Goal: Task Accomplishment & Management: Complete application form

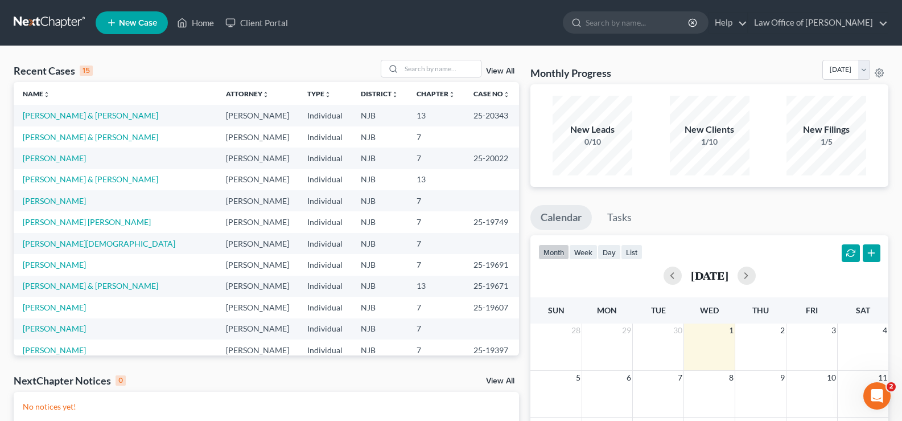
click at [120, 14] on link "New Case" at bounding box center [132, 22] width 72 height 23
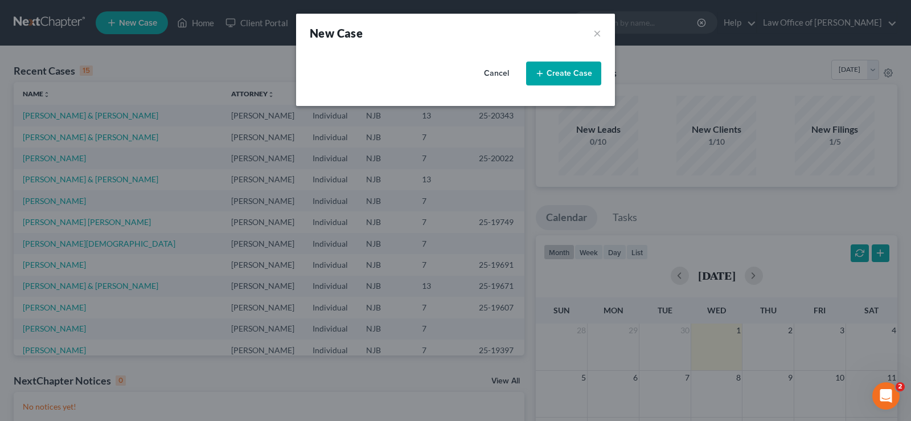
select select "51"
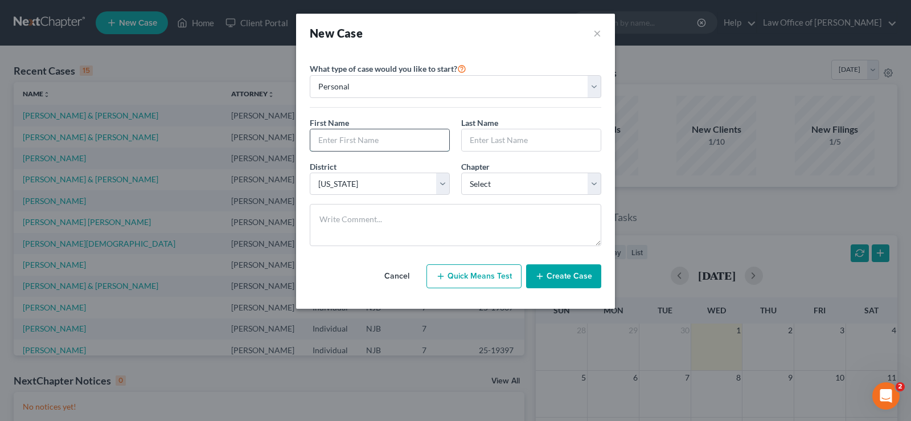
click at [380, 138] on input "text" at bounding box center [379, 140] width 139 height 22
type input "[PERSON_NAME]"
click at [472, 140] on input "text" at bounding box center [531, 140] width 139 height 22
type input "Plewik"
click at [504, 184] on select "Select 7 11 12 13" at bounding box center [531, 184] width 140 height 23
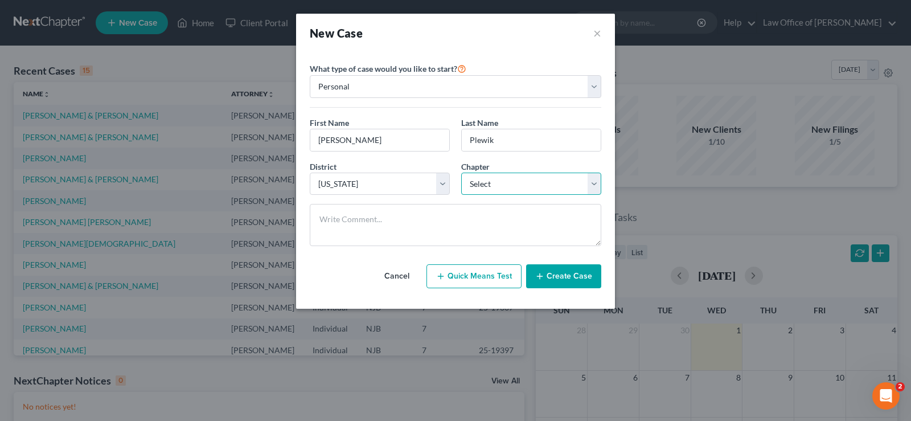
select select "0"
click at [461, 173] on select "Select 7 11 12 13" at bounding box center [531, 184] width 140 height 23
click at [562, 279] on button "Create Case" at bounding box center [563, 276] width 75 height 24
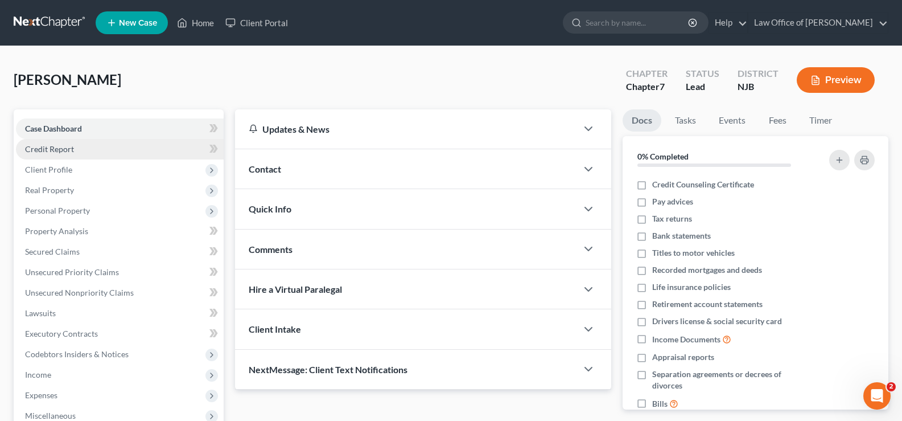
click at [73, 147] on link "Credit Report" at bounding box center [120, 149] width 208 height 20
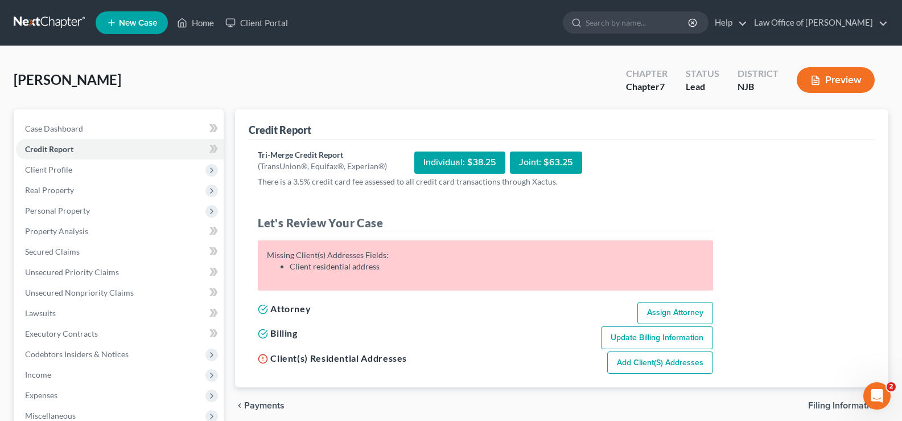
click at [641, 363] on link "Add Client(s) Addresses" at bounding box center [661, 362] width 106 height 23
select select "0"
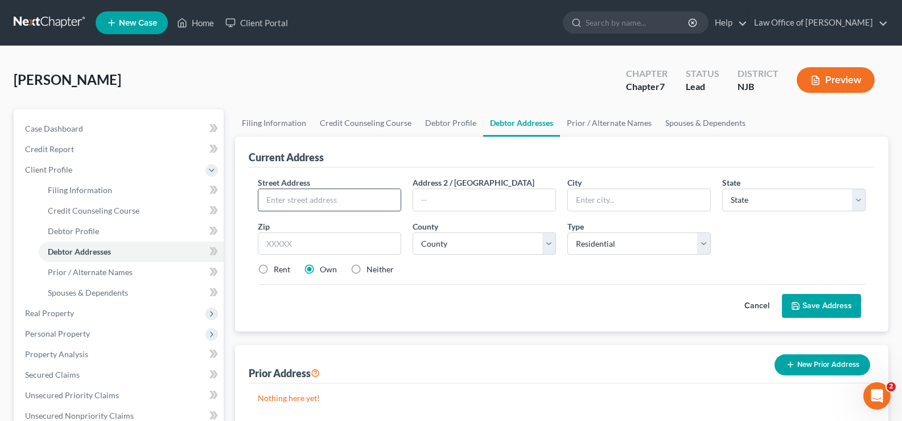
click at [287, 198] on input "text" at bounding box center [329, 200] width 142 height 22
type input "[STREET_ADDRESS]"
type input "Apt 5"
type input "[GEOGRAPHIC_DATA]"
click at [770, 201] on select "State [US_STATE] AK AR AZ CA CO CT DE DC [GEOGRAPHIC_DATA] [GEOGRAPHIC_DATA] GU…" at bounding box center [794, 199] width 143 height 23
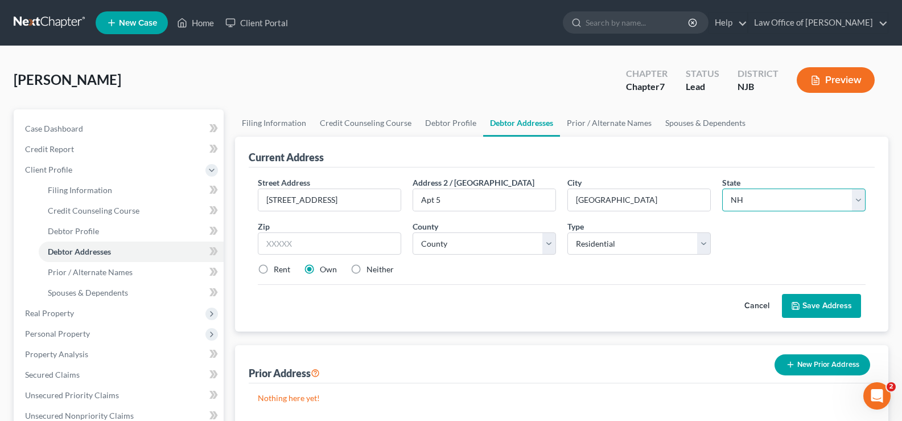
click at [723, 188] on select "State [US_STATE] AK AR AZ CA CO CT DE DC [GEOGRAPHIC_DATA] [GEOGRAPHIC_DATA] GU…" at bounding box center [794, 199] width 143 height 23
click at [823, 192] on select "State [US_STATE] AK AR AZ CA CO CT DE DC [GEOGRAPHIC_DATA] [GEOGRAPHIC_DATA] GU…" at bounding box center [794, 199] width 143 height 23
select select "33"
click at [723, 188] on select "State [US_STATE] AK AR AZ CA CO CT DE DC [GEOGRAPHIC_DATA] [GEOGRAPHIC_DATA] GU…" at bounding box center [794, 199] width 143 height 23
click at [291, 239] on input "text" at bounding box center [329, 243] width 143 height 23
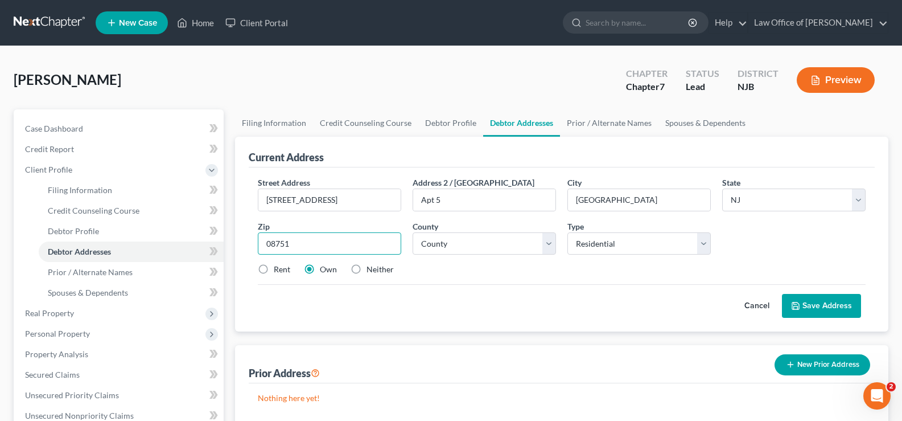
type input "08751"
drag, startPoint x: 259, startPoint y: 268, endPoint x: 359, endPoint y: 265, distance: 100.3
click at [274, 269] on label "Rent" at bounding box center [282, 269] width 17 height 11
click at [278, 269] on input "Rent" at bounding box center [281, 267] width 7 height 7
radio input "true"
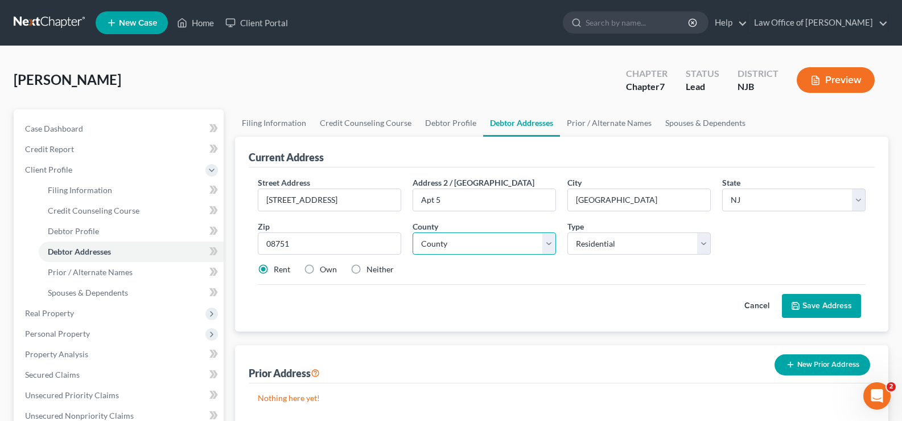
click at [449, 240] on select "County [GEOGRAPHIC_DATA] [GEOGRAPHIC_DATA] [GEOGRAPHIC_DATA] [GEOGRAPHIC_DATA] …" at bounding box center [484, 243] width 143 height 23
select select "14"
click at [413, 232] on select "County [GEOGRAPHIC_DATA] [GEOGRAPHIC_DATA] [GEOGRAPHIC_DATA] [GEOGRAPHIC_DATA] …" at bounding box center [484, 243] width 143 height 23
click at [816, 304] on button "Save Address" at bounding box center [821, 306] width 79 height 24
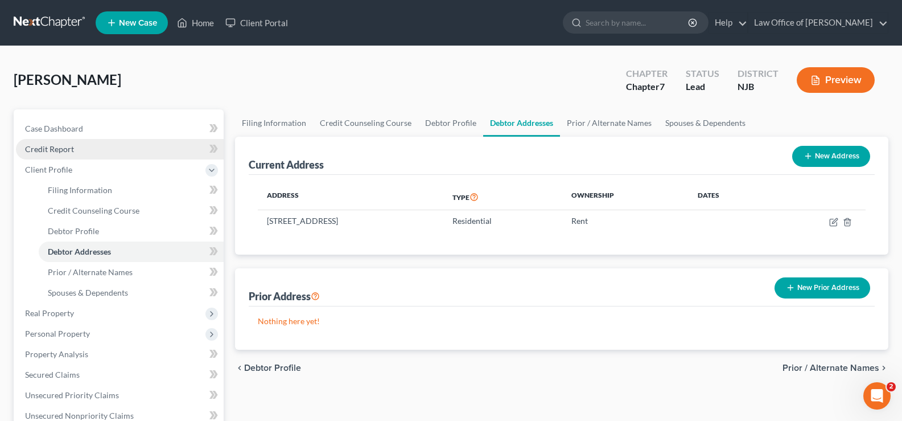
click at [65, 145] on span "Credit Report" at bounding box center [49, 149] width 49 height 10
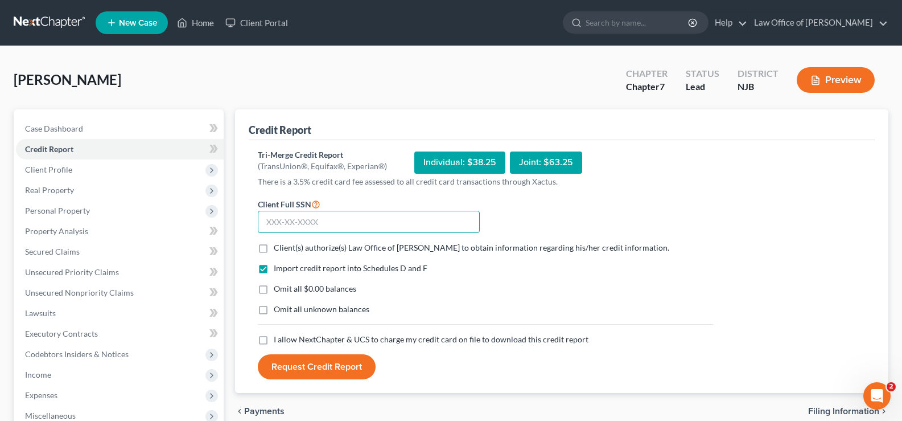
click at [271, 222] on input "text" at bounding box center [369, 222] width 222 height 23
type input "143-82-6436"
click at [274, 250] on label "Client(s) authorize(s) Law Office of [PERSON_NAME] to obtain information regard…" at bounding box center [472, 247] width 396 height 11
click at [278, 249] on input "Client(s) authorize(s) Law Office of [PERSON_NAME] to obtain information regard…" at bounding box center [281, 245] width 7 height 7
checkbox input "true"
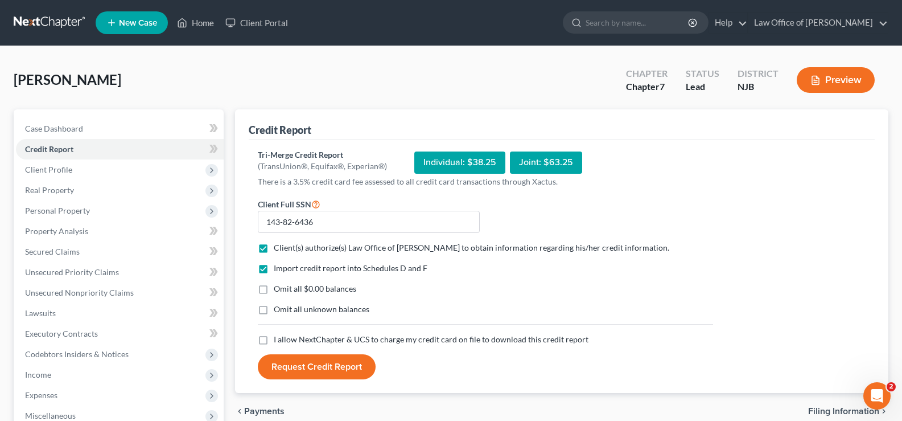
click at [274, 286] on label "Omit all $0.00 balances" at bounding box center [315, 288] width 83 height 11
click at [278, 286] on input "Omit all $0.00 balances" at bounding box center [281, 286] width 7 height 7
checkbox input "true"
click at [274, 336] on label "I allow NextChapter & UCS to charge my credit card on file to download this cre…" at bounding box center [431, 339] width 315 height 11
click at [278, 336] on input "I allow NextChapter & UCS to charge my credit card on file to download this cre…" at bounding box center [281, 337] width 7 height 7
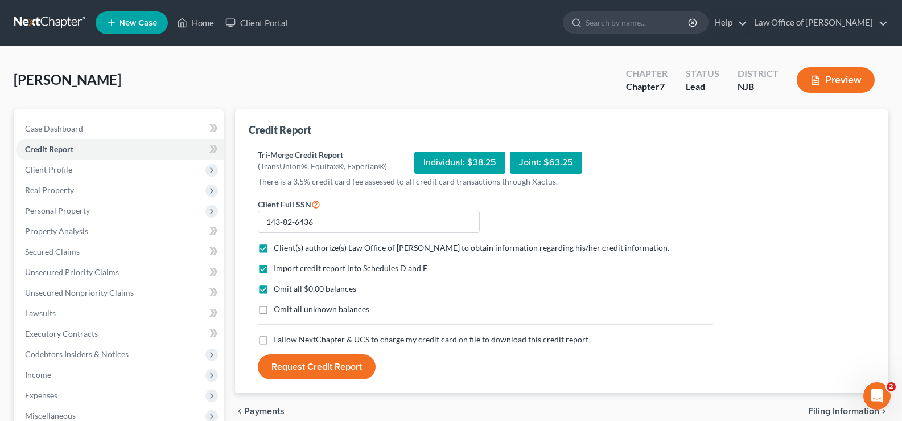
checkbox input "true"
click at [319, 368] on button "Request Credit Report" at bounding box center [317, 366] width 118 height 25
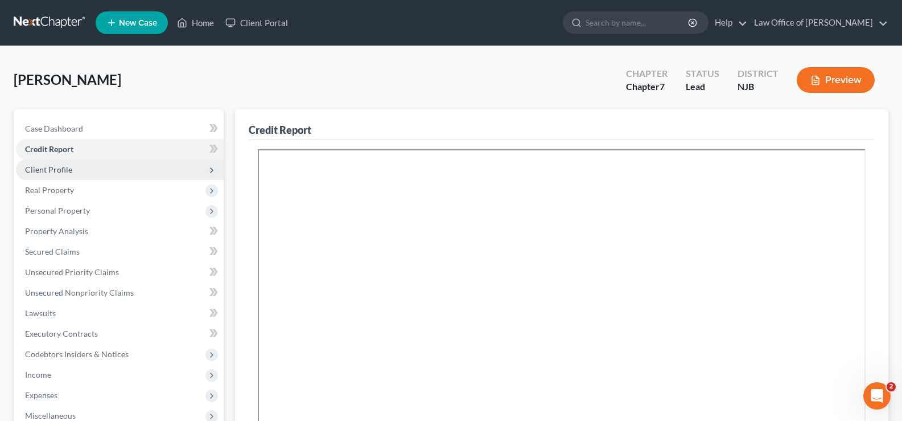
click at [39, 167] on span "Client Profile" at bounding box center [48, 170] width 47 height 10
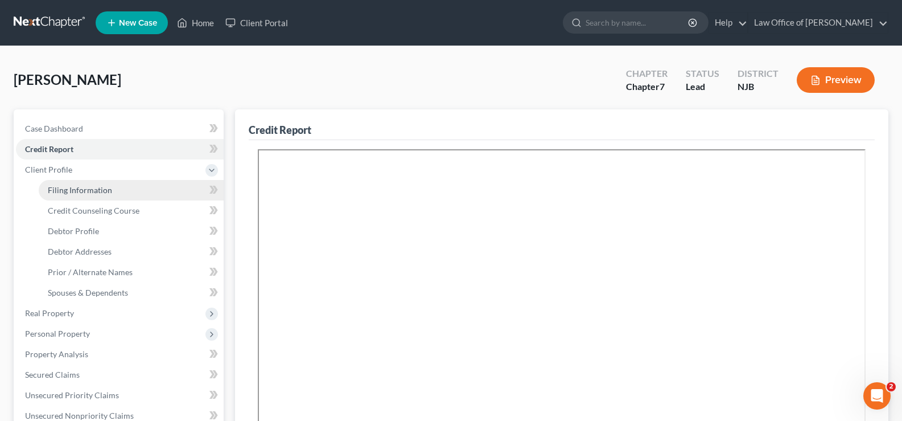
click at [87, 186] on span "Filing Information" at bounding box center [80, 190] width 64 height 10
select select "1"
select select "0"
select select "51"
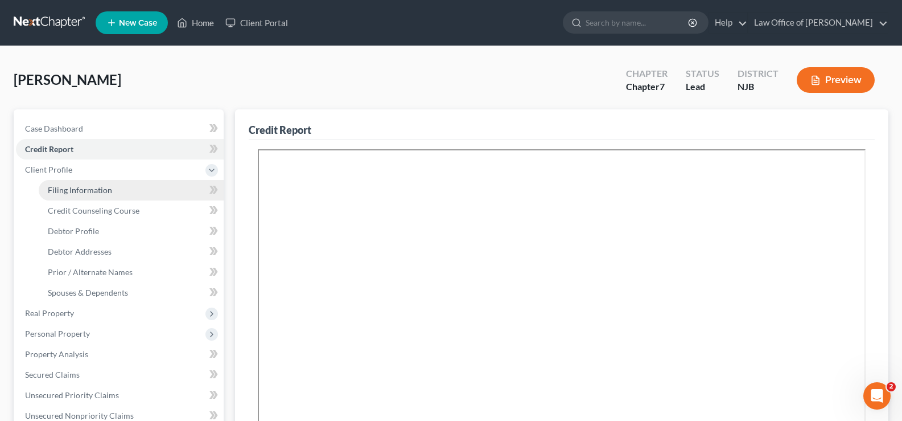
select select "33"
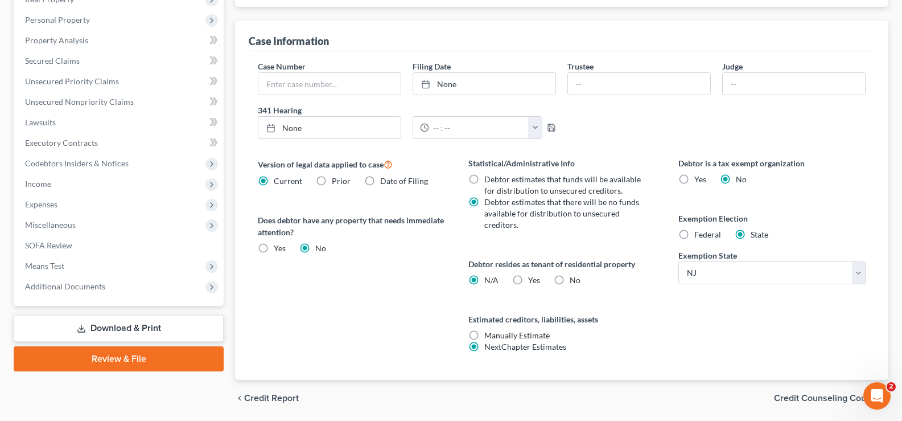
scroll to position [328, 0]
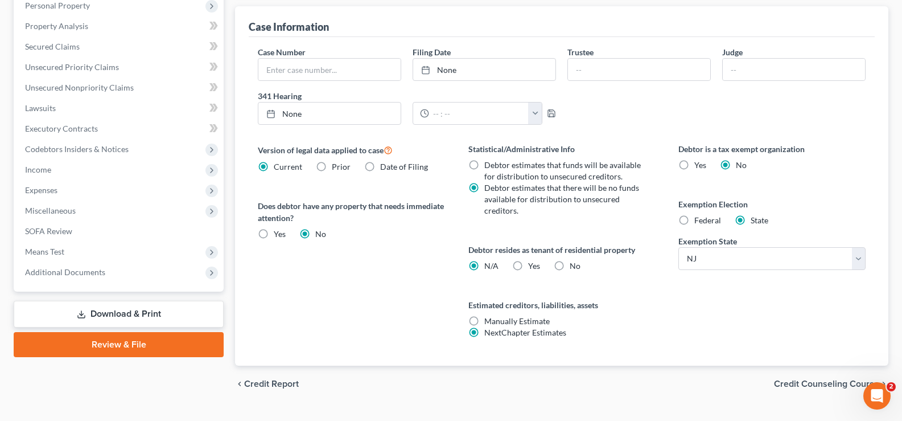
click at [695, 216] on label "Federal" at bounding box center [708, 220] width 27 height 11
click at [699, 216] on input "Federal" at bounding box center [702, 218] width 7 height 7
radio input "true"
radio input "false"
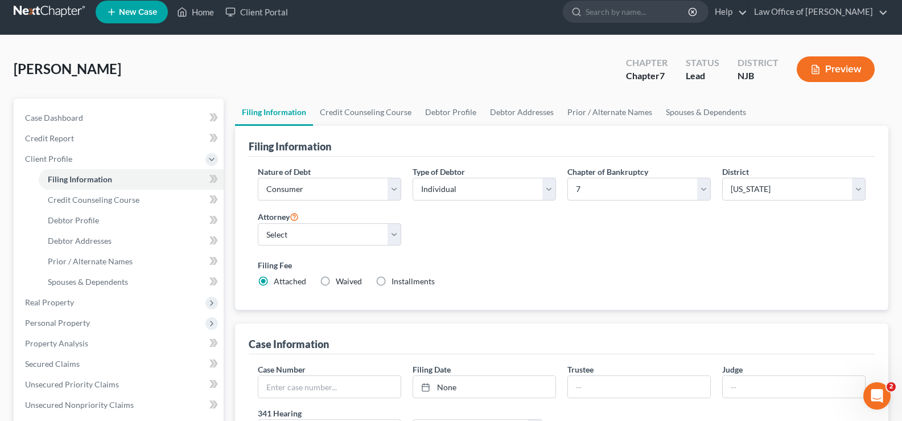
scroll to position [5, 0]
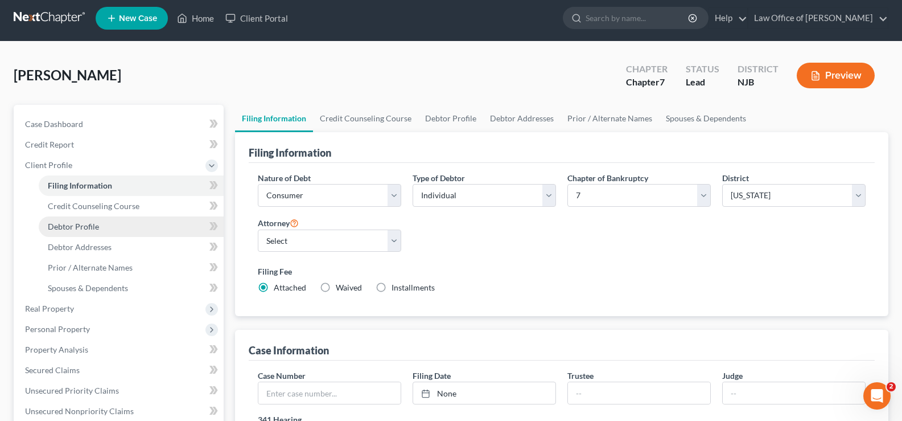
click at [64, 225] on span "Debtor Profile" at bounding box center [73, 226] width 51 height 10
select select "0"
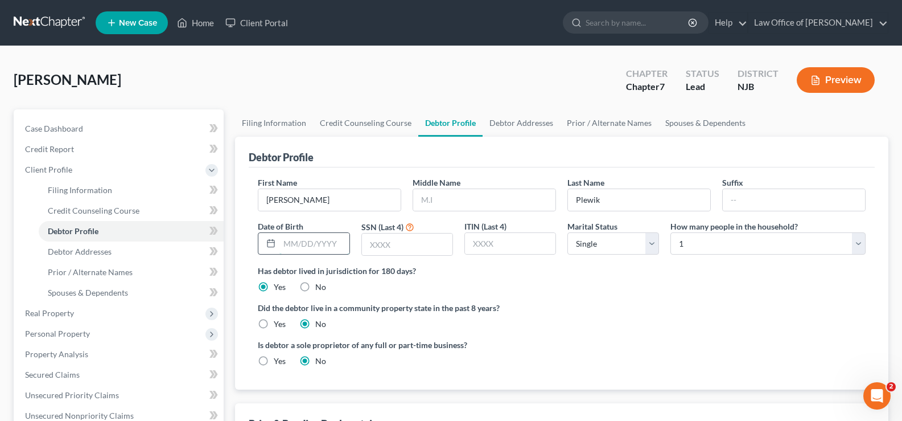
click at [310, 238] on input "text" at bounding box center [314, 244] width 69 height 22
type input "02/06/21976"
click at [397, 244] on input "text" at bounding box center [407, 244] width 91 height 22
type input "6436"
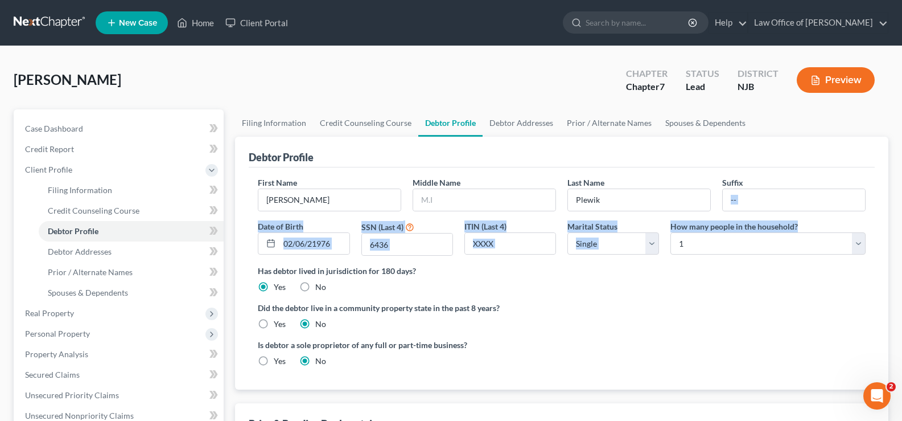
drag, startPoint x: 902, startPoint y: 169, endPoint x: 906, endPoint y: 223, distance: 54.3
click at [902, 229] on html "Home New Case Client Portal Law Office of [PERSON_NAME] [PERSON_NAME][EMAIL_ADD…" at bounding box center [451, 364] width 902 height 728
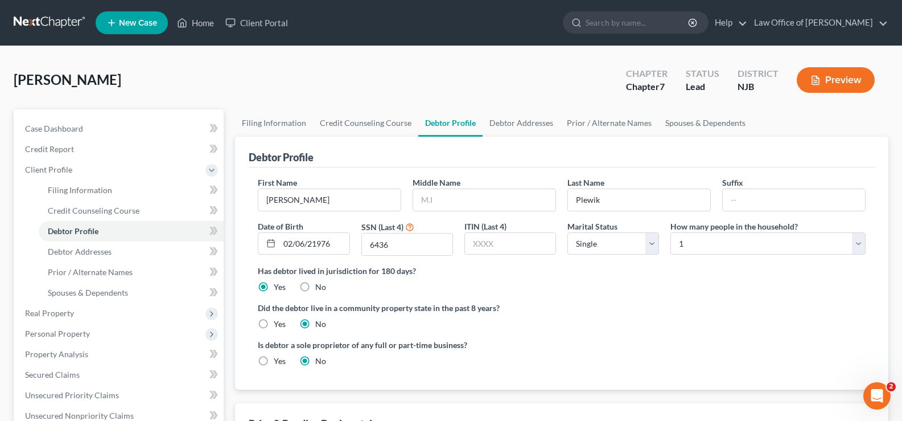
click at [814, 313] on label "Did the debtor live in a community property state in the past 8 years?" at bounding box center [562, 308] width 608 height 12
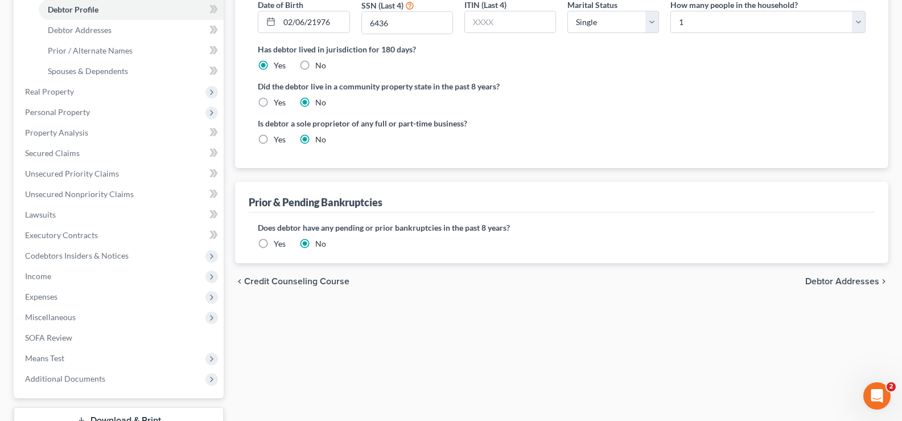
scroll to position [228, 0]
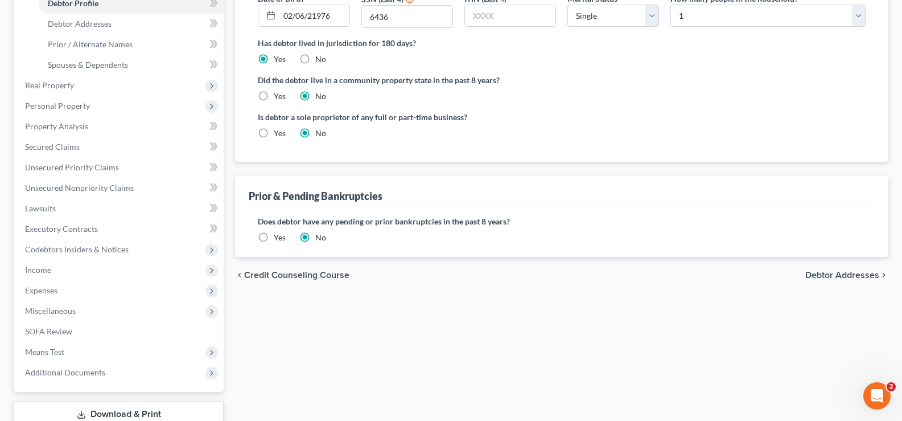
click at [826, 276] on span "Debtor Addresses" at bounding box center [843, 274] width 74 height 9
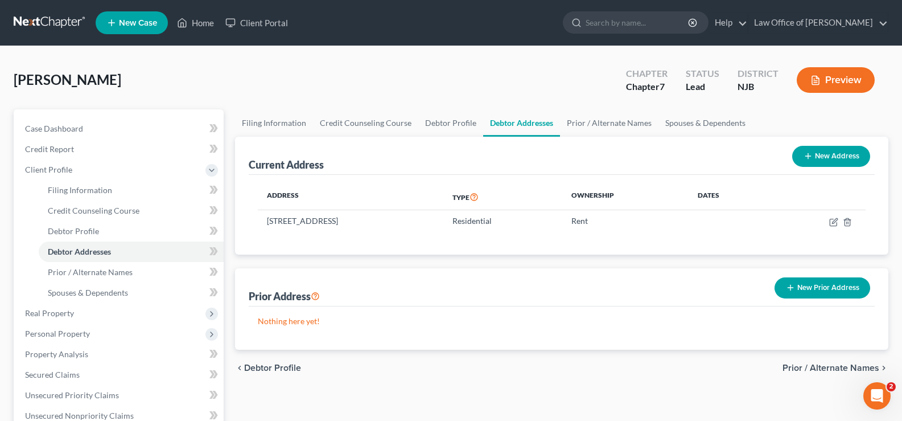
click at [802, 367] on span "Prior / Alternate Names" at bounding box center [831, 367] width 97 height 9
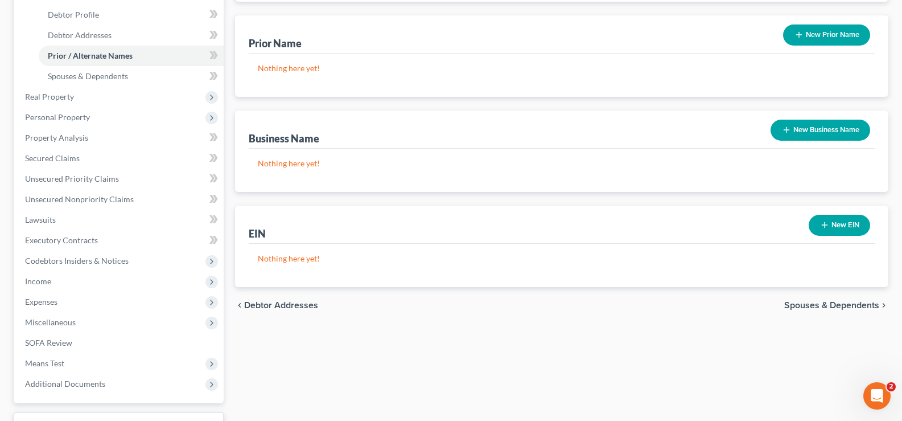
scroll to position [219, 0]
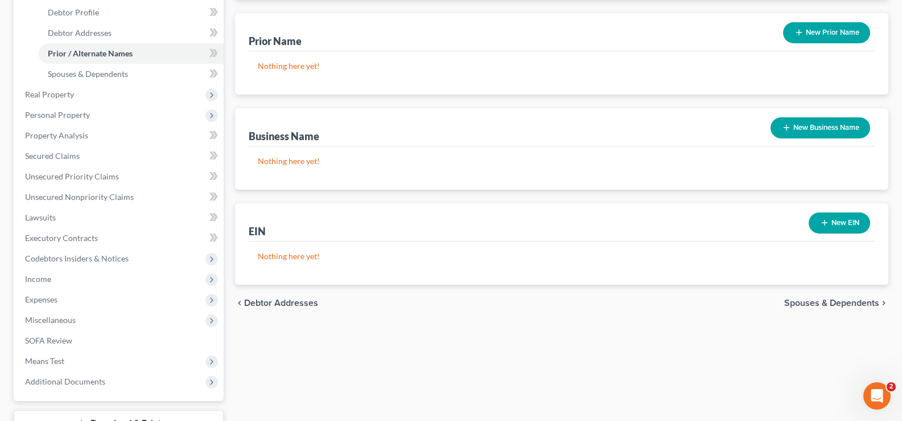
click at [848, 299] on span "Spouses & Dependents" at bounding box center [832, 302] width 95 height 9
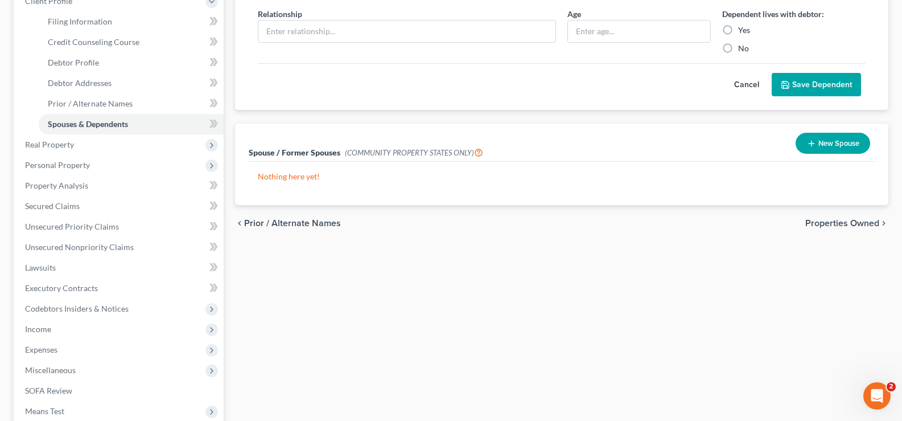
scroll to position [205, 0]
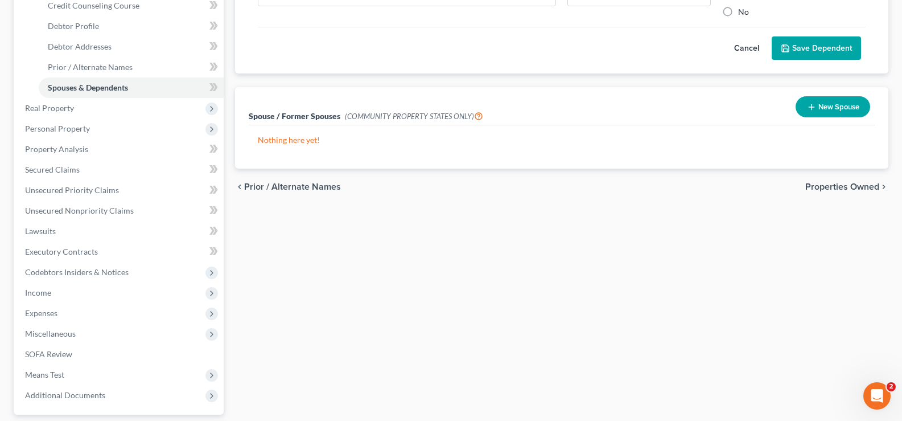
click at [838, 183] on span "Properties Owned" at bounding box center [843, 186] width 74 height 9
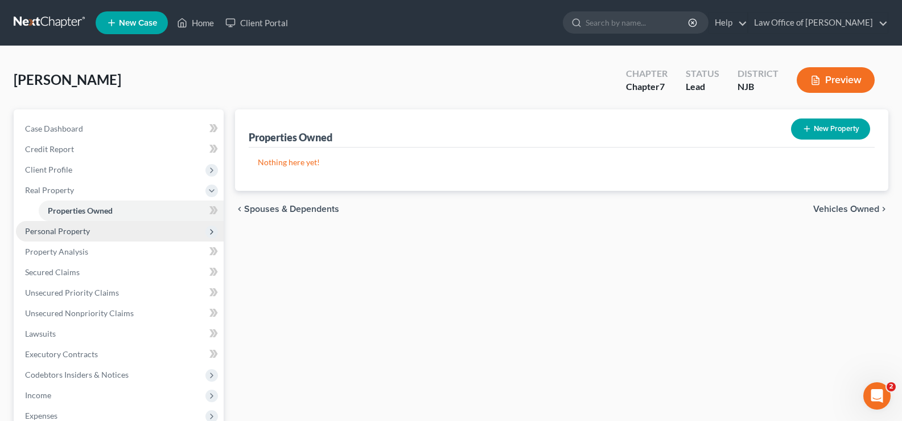
click at [72, 228] on span "Personal Property" at bounding box center [57, 231] width 65 height 10
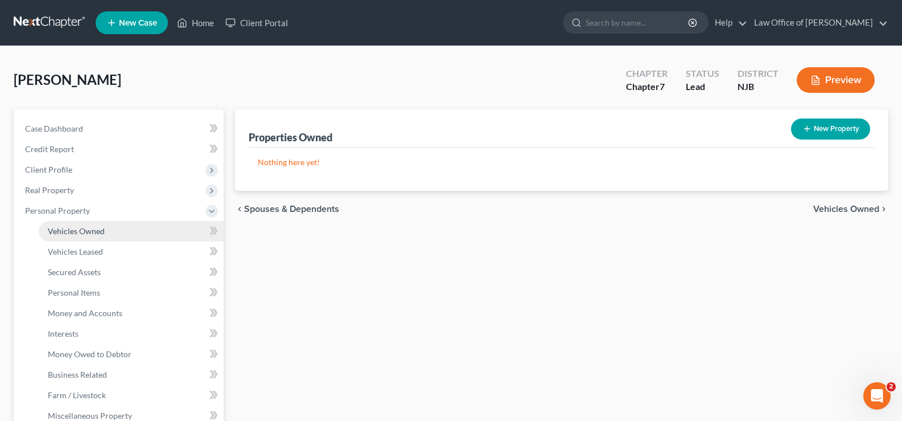
click at [72, 229] on span "Vehicles Owned" at bounding box center [76, 231] width 57 height 10
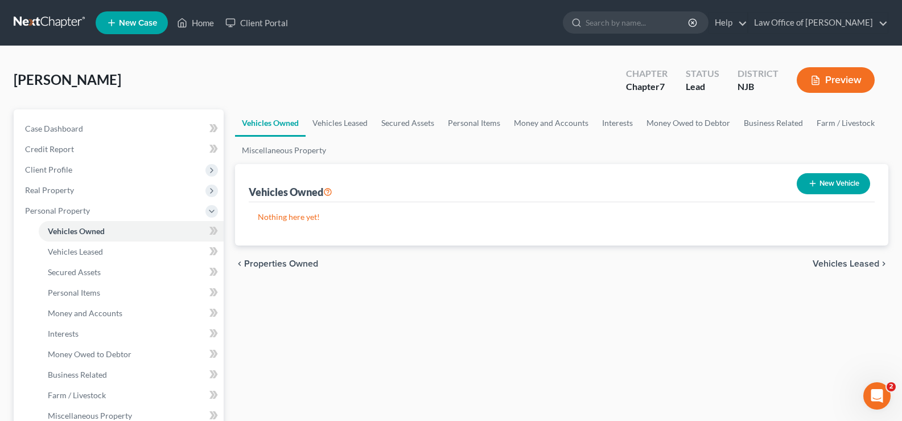
click at [835, 177] on button "New Vehicle" at bounding box center [833, 183] width 73 height 21
select select "0"
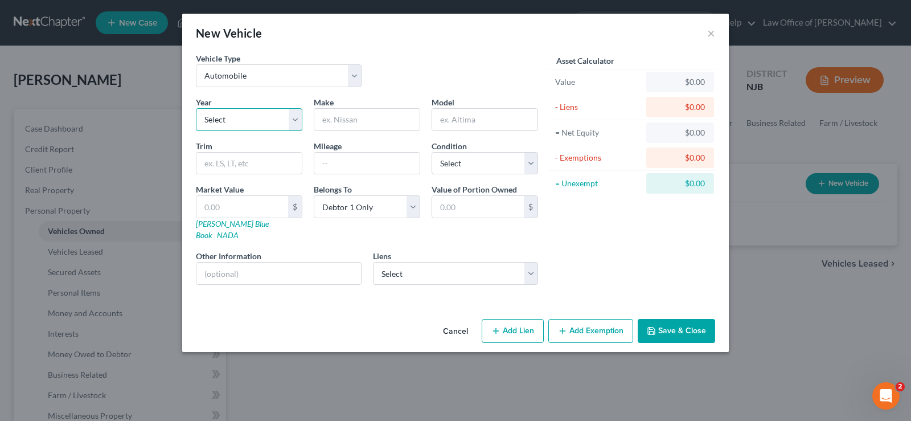
click at [293, 114] on select "Select 2026 2025 2024 2023 2022 2021 2020 2019 2018 2017 2016 2015 2014 2013 20…" at bounding box center [249, 119] width 106 height 23
select select "6"
click at [196, 108] on select "Select 2026 2025 2024 2023 2022 2021 2020 2019 2018 2017 2016 2015 2014 2013 20…" at bounding box center [249, 119] width 106 height 23
click at [335, 120] on input "text" at bounding box center [366, 120] width 105 height 22
type input "Jeep"
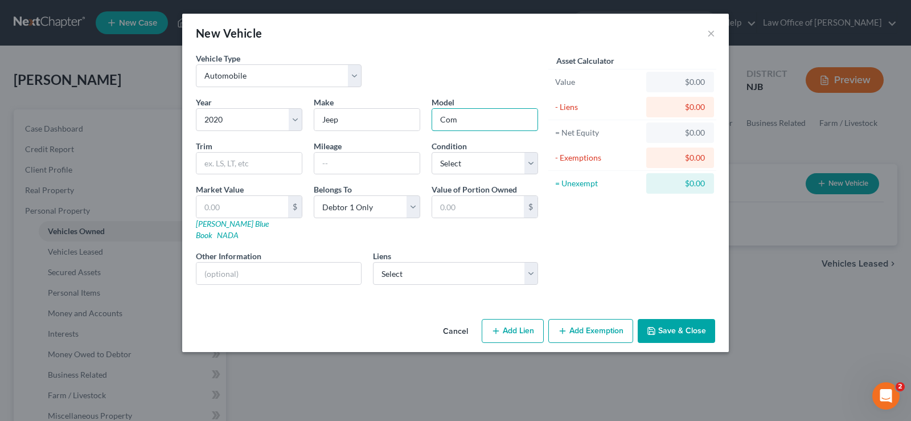
type input "Compas"
click at [355, 161] on input "text" at bounding box center [366, 164] width 105 height 22
type input "52000"
click at [453, 167] on select "Select Excellent Very Good Good Fair Poor" at bounding box center [485, 163] width 106 height 23
select select "3"
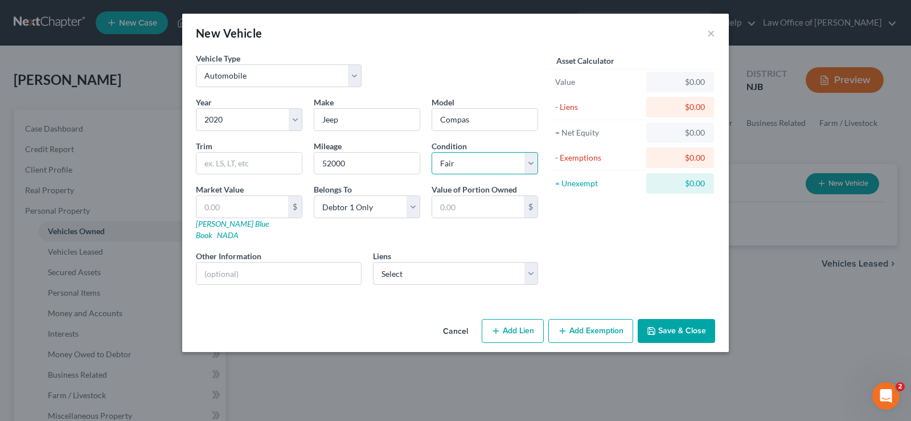
click at [432, 152] on select "Select Excellent Very Good Good Fair Poor" at bounding box center [485, 163] width 106 height 23
click at [220, 223] on link "[PERSON_NAME] Blue Book" at bounding box center [232, 229] width 73 height 21
click at [220, 203] on input "text" at bounding box center [242, 207] width 92 height 22
type input "1"
type input "1.00"
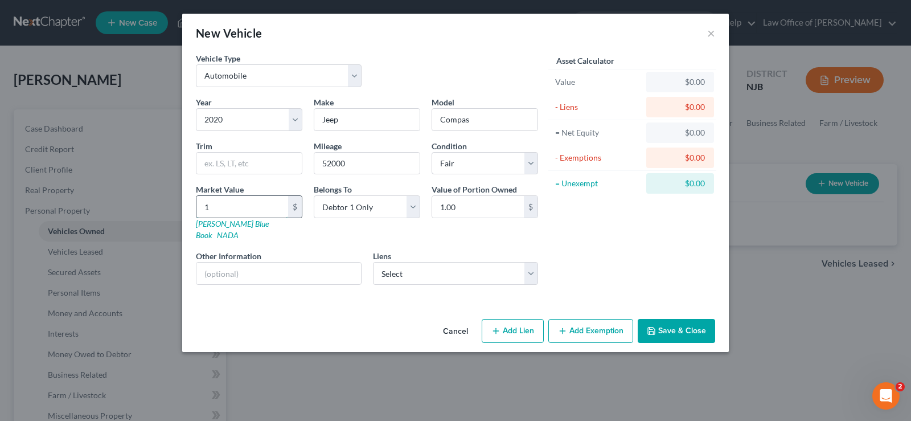
type input "12"
type input "12.00"
type input "120"
type input "120.00"
type input "12"
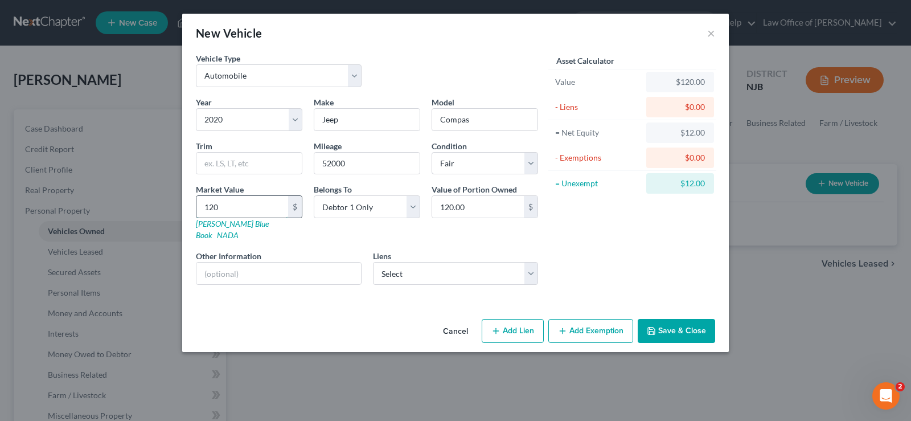
type input "12.00"
type input "122"
type input "122.00"
type input "1220"
type input "1,220.00"
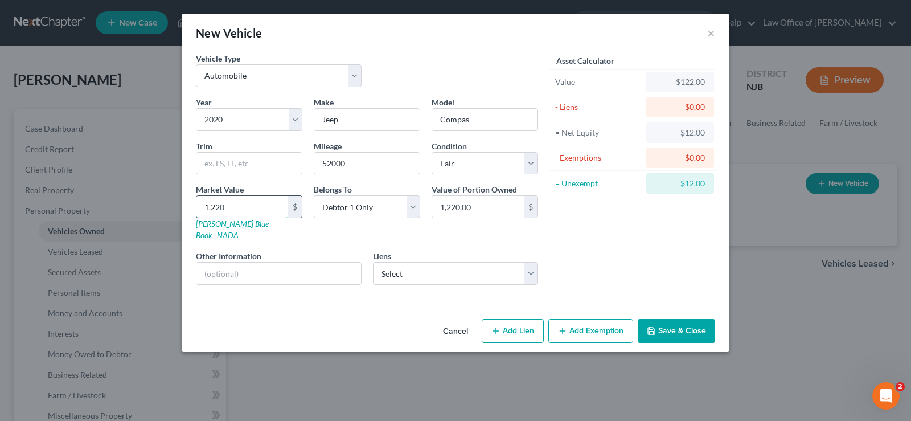
type input "1,2200"
type input "12,200.00"
type input "12,200"
click at [476, 262] on select "Select Capital One Auto [PERSON_NAME] - $15,071.00" at bounding box center [456, 273] width 166 height 23
select select "45"
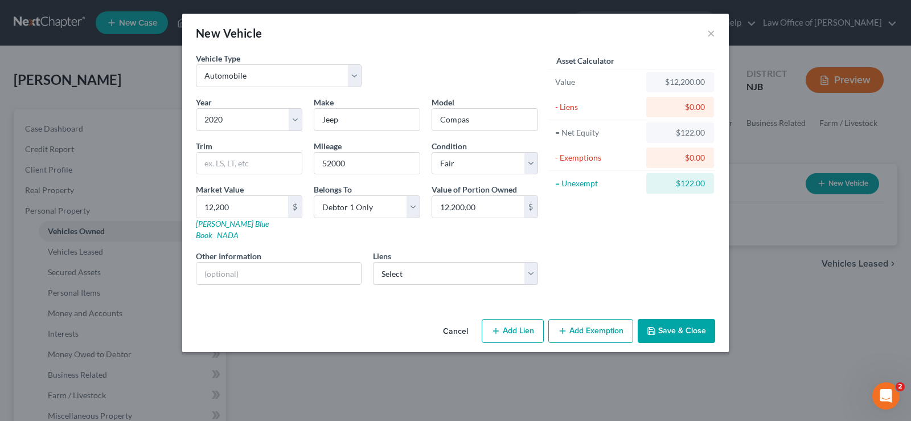
select select "0"
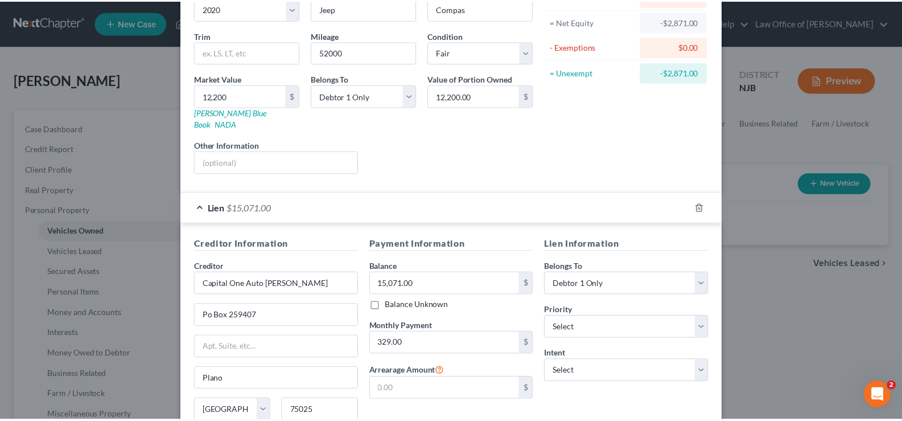
scroll to position [202, 0]
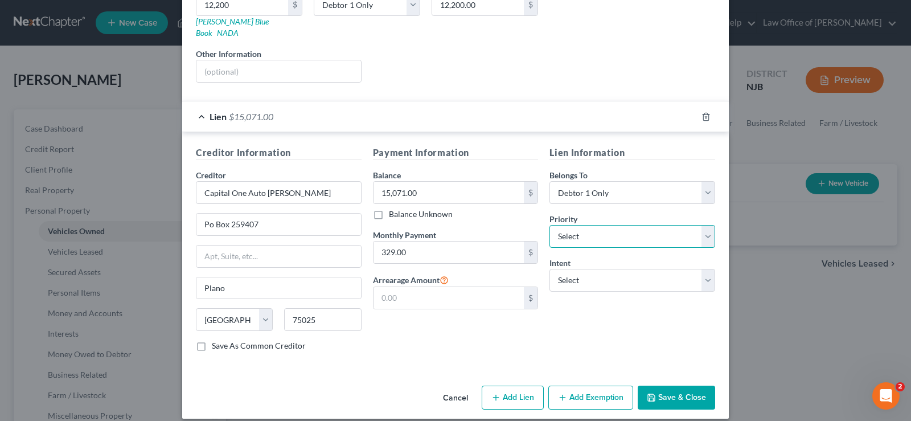
click at [563, 225] on select "Select 1st 2nd 3rd 4th 5th 6th 7th 8th 9th 10th 11th 12th 13th 14th 15th 16th 1…" at bounding box center [632, 236] width 166 height 23
select select "0"
click at [549, 225] on select "Select 1st 2nd 3rd 4th 5th 6th 7th 8th 9th 10th 11th 12th 13th 14th 15th 16th 1…" at bounding box center [632, 236] width 166 height 23
click at [574, 269] on select "Select Surrender Redeem Reaffirm Avoid Other" at bounding box center [632, 280] width 166 height 23
select select "2"
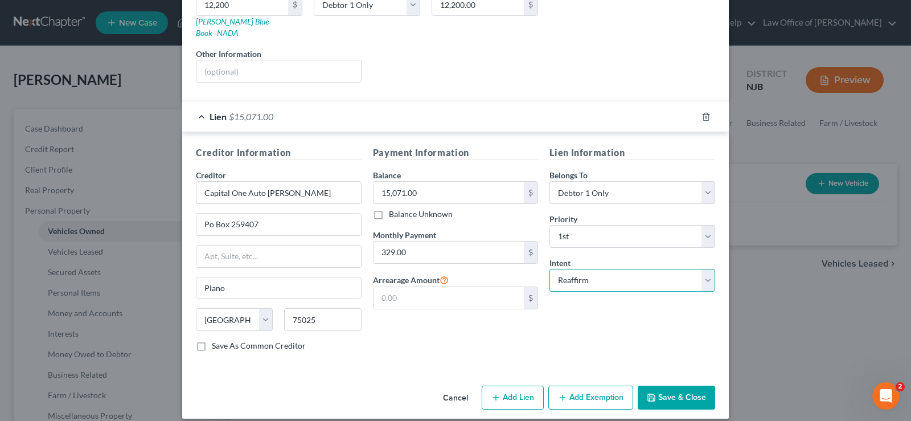
click at [549, 269] on select "Select Surrender Redeem Reaffirm Avoid Other" at bounding box center [632, 280] width 166 height 23
click at [679, 387] on button "Save & Close" at bounding box center [676, 397] width 77 height 24
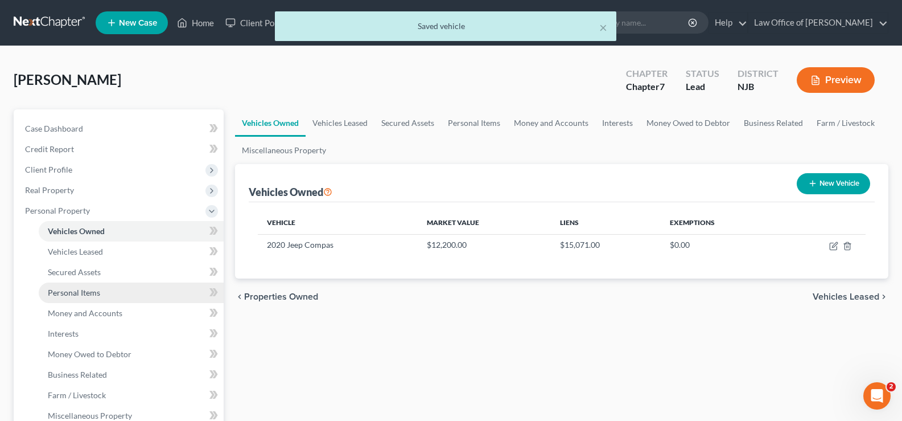
click at [81, 290] on span "Personal Items" at bounding box center [74, 293] width 52 height 10
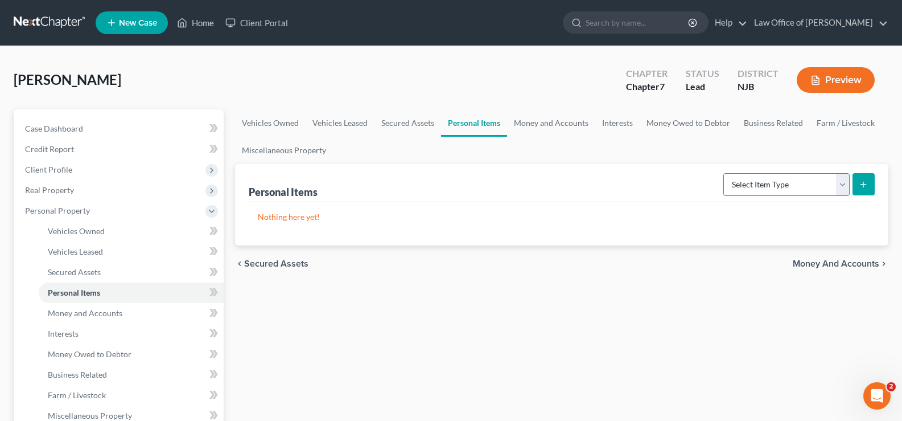
click at [807, 188] on select "Select Item Type Clothing Collectibles Of Value Electronics Firearms Household …" at bounding box center [787, 184] width 126 height 23
select select "clothing"
click at [725, 173] on select "Select Item Type Clothing Collectibles Of Value Electronics Firearms Household …" at bounding box center [787, 184] width 126 height 23
click at [860, 179] on button "submit" at bounding box center [864, 184] width 22 height 22
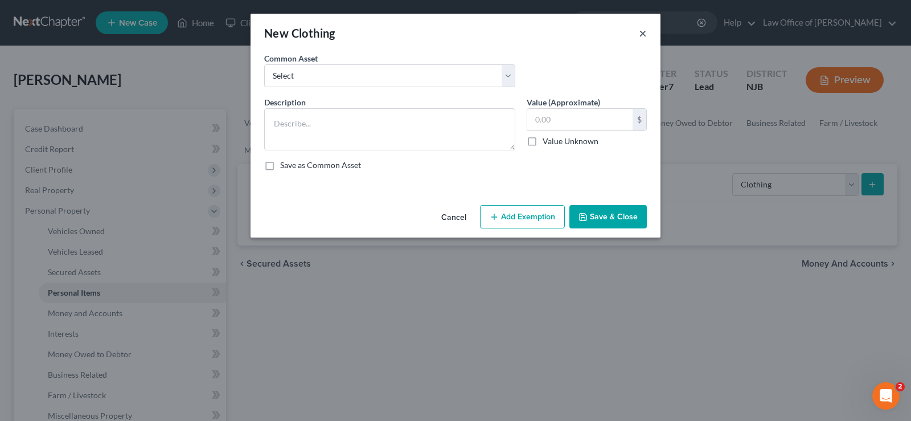
click at [642, 29] on button "×" at bounding box center [643, 33] width 8 height 14
